Goal: Information Seeking & Learning: Learn about a topic

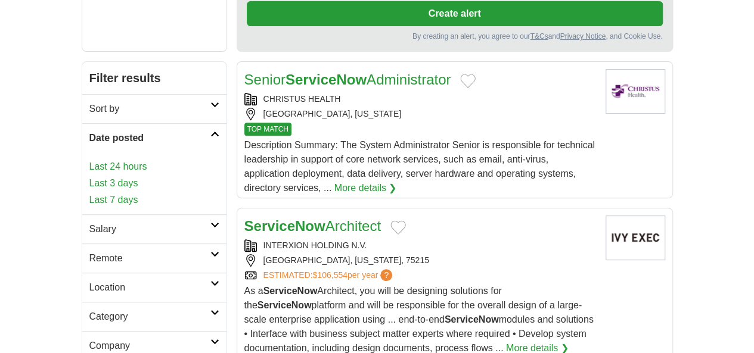
click at [89, 193] on link "Last 7 days" at bounding box center [154, 200] width 130 height 14
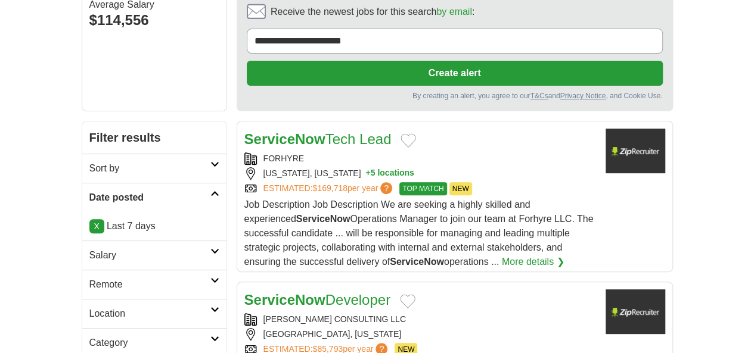
drag, startPoint x: 77, startPoint y: 221, endPoint x: 70, endPoint y: 225, distance: 8.5
click at [89, 278] on h2 "Remote" at bounding box center [149, 285] width 121 height 14
click at [89, 308] on link "Remote jobs" at bounding box center [116, 313] width 54 height 10
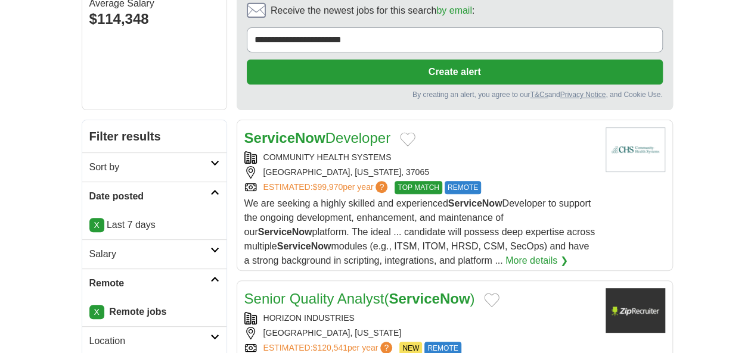
scroll to position [119, 0]
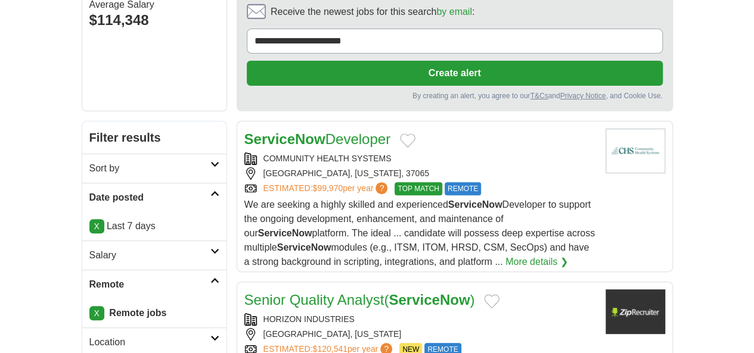
click at [480, 167] on div "FRANKLIN, TENNESSEE, 37065" at bounding box center [420, 173] width 352 height 13
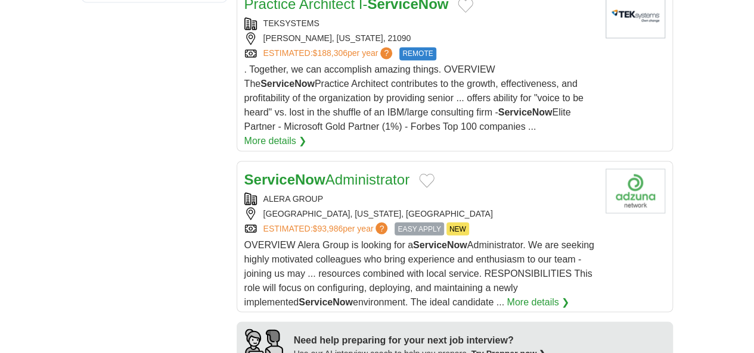
scroll to position [834, 0]
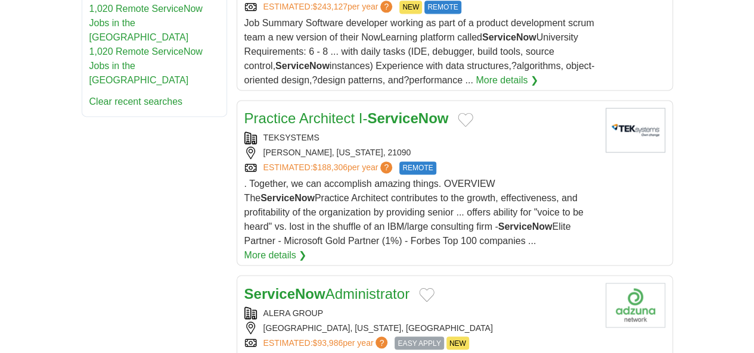
click at [476, 322] on div "[GEOGRAPHIC_DATA], [US_STATE], [GEOGRAPHIC_DATA]" at bounding box center [420, 328] width 352 height 13
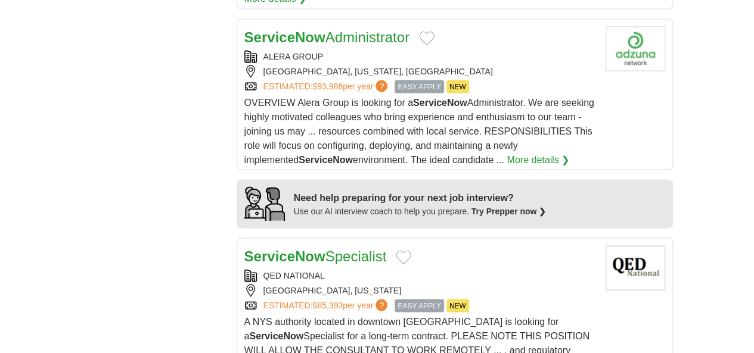
scroll to position [1073, 0]
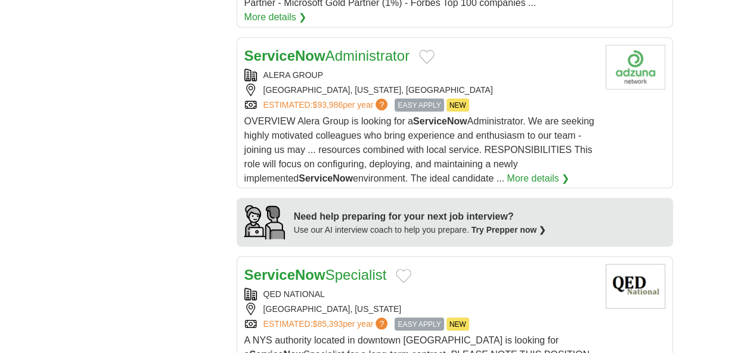
click at [487, 303] on div "USA, NEW YORK" at bounding box center [420, 309] width 352 height 13
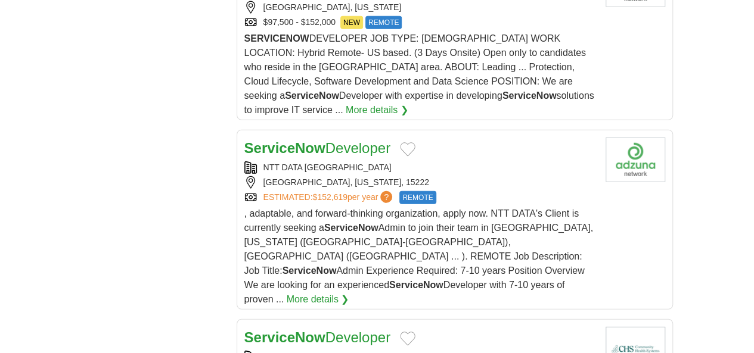
scroll to position [1311, 0]
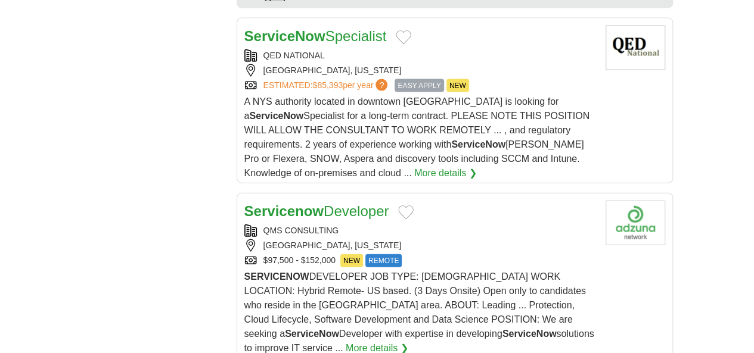
click at [437, 240] on div "ROCKVILLE, MARYLAND" at bounding box center [420, 246] width 352 height 13
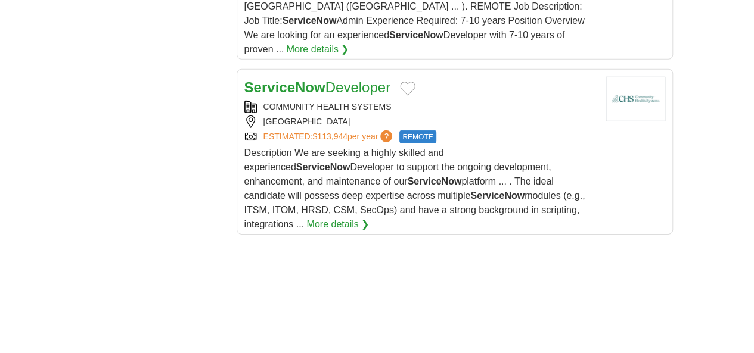
scroll to position [1945, 0]
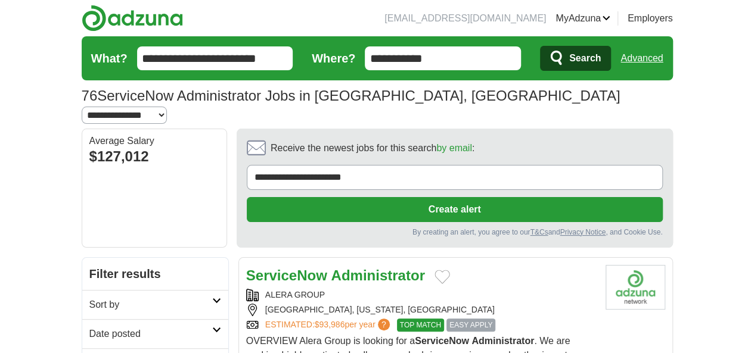
scroll to position [60, 0]
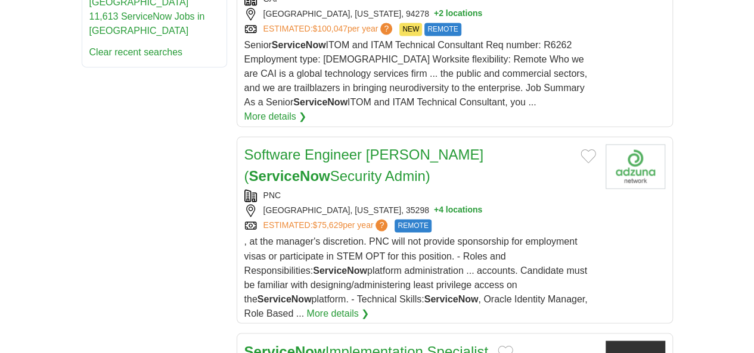
scroll to position [834, 0]
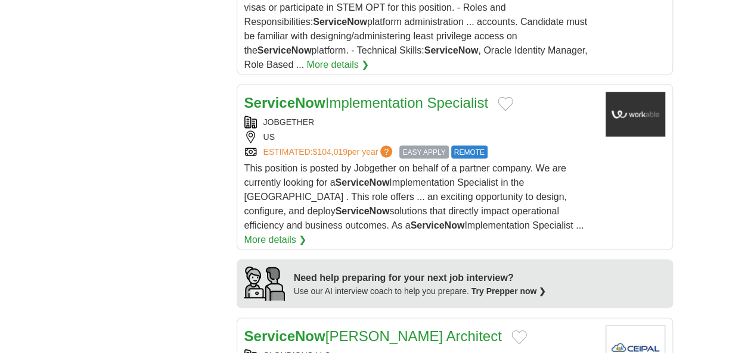
scroll to position [1073, 0]
